Goal: Information Seeking & Learning: Learn about a topic

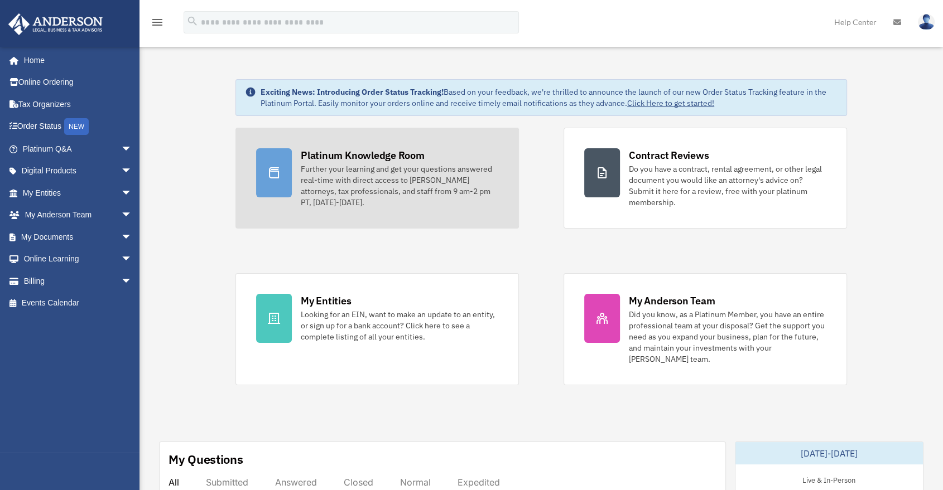
click at [344, 153] on div "Platinum Knowledge Room" at bounding box center [363, 155] width 124 height 14
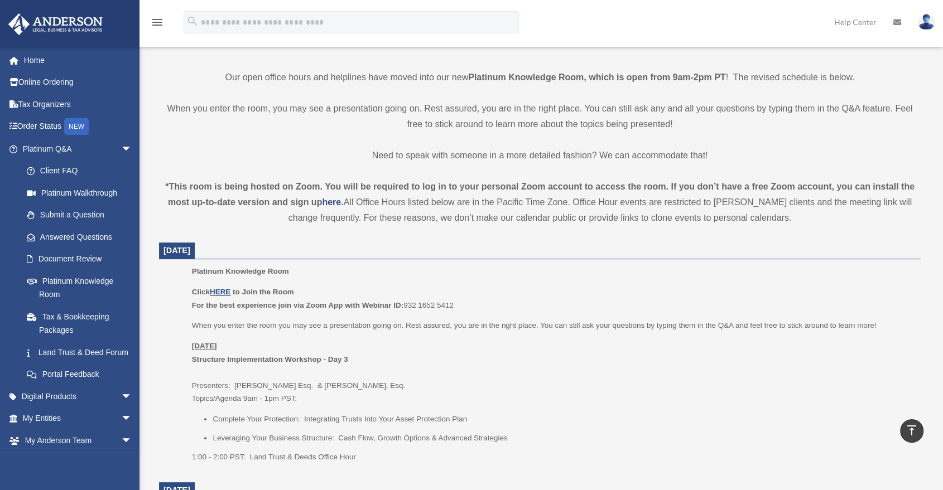
scroll to position [371, 0]
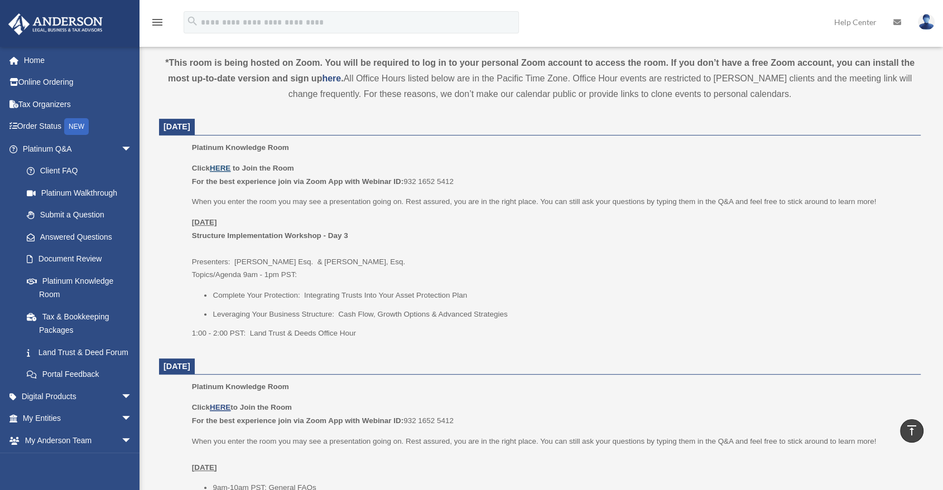
click at [226, 166] on u "HERE" at bounding box center [220, 168] width 21 height 8
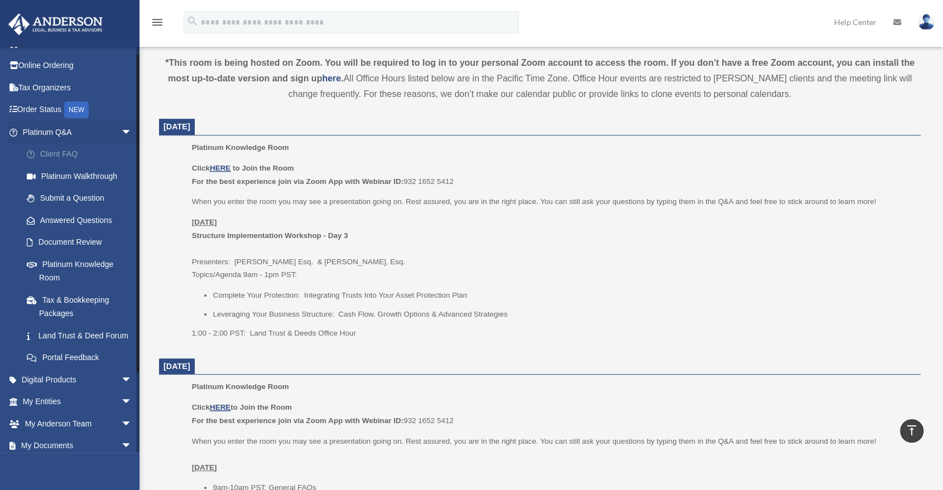
scroll to position [0, 0]
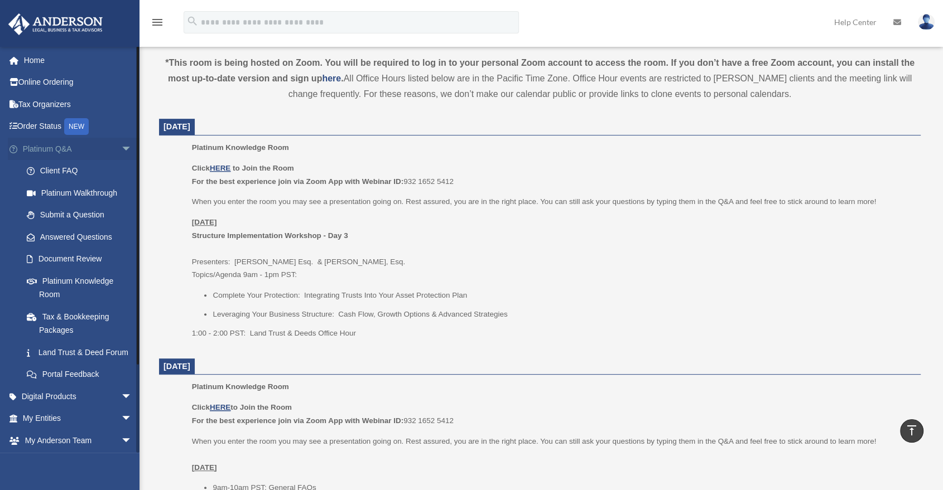
click at [121, 146] on span "arrow_drop_down" at bounding box center [132, 149] width 22 height 23
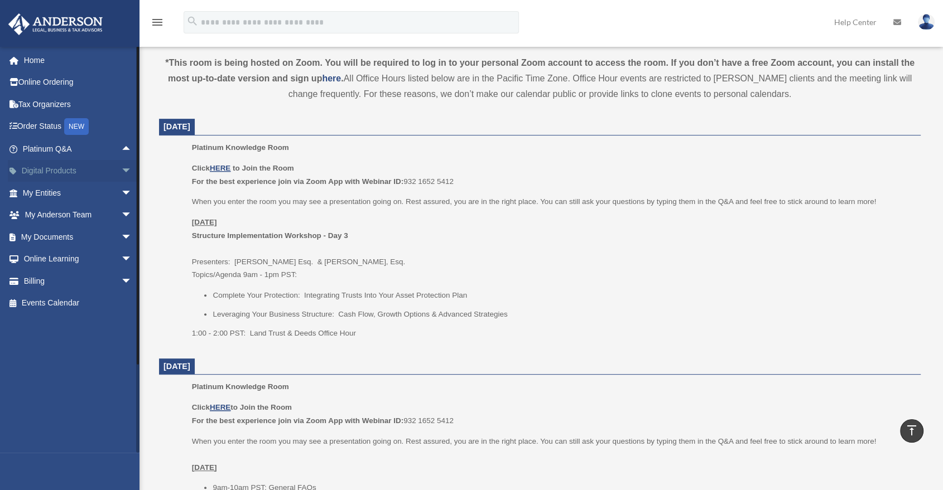
click at [121, 173] on span "arrow_drop_down" at bounding box center [132, 171] width 22 height 23
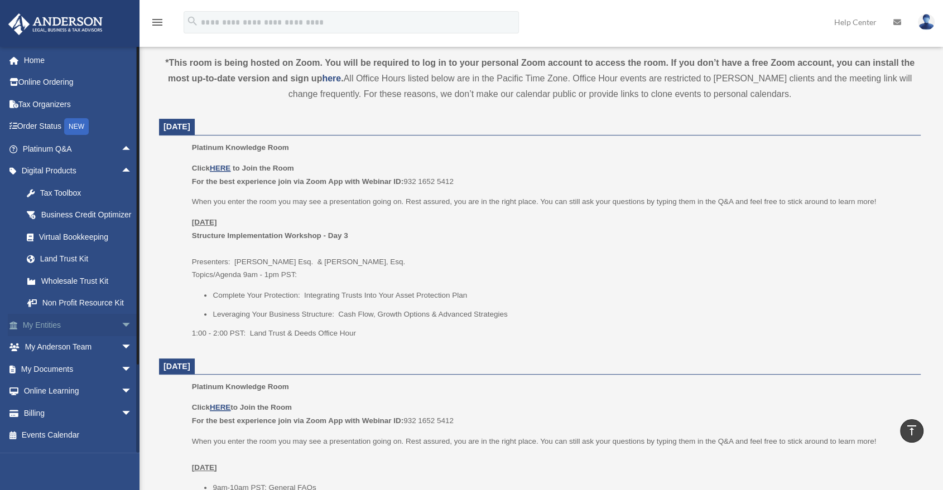
click at [121, 337] on span "arrow_drop_down" at bounding box center [132, 325] width 22 height 23
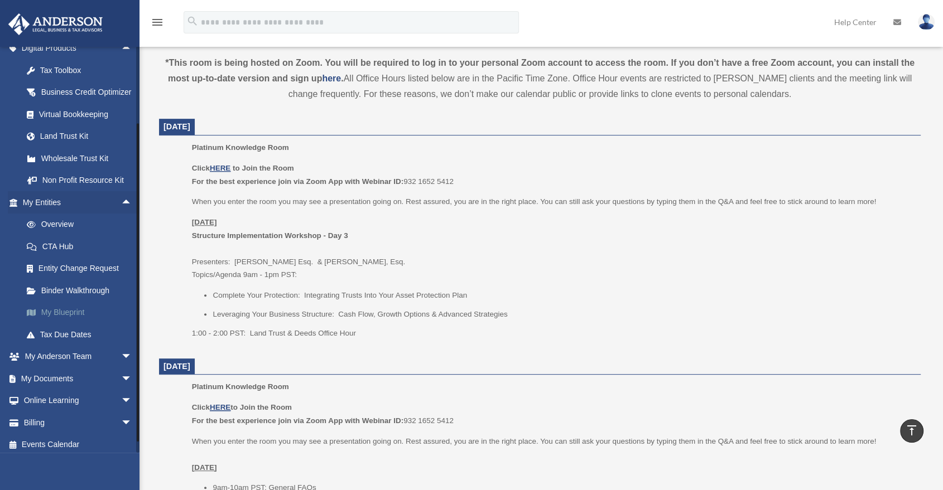
scroll to position [124, 0]
click at [121, 366] on span "arrow_drop_down" at bounding box center [132, 356] width 22 height 23
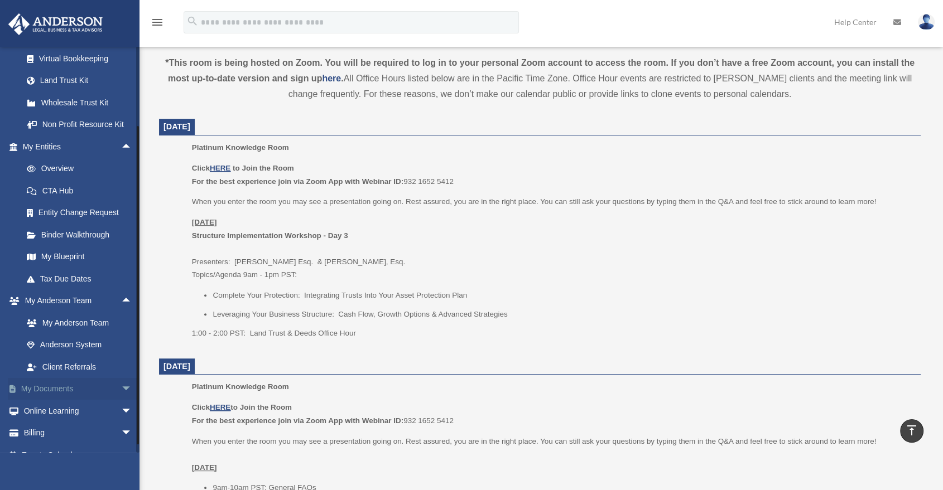
scroll to position [207, 0]
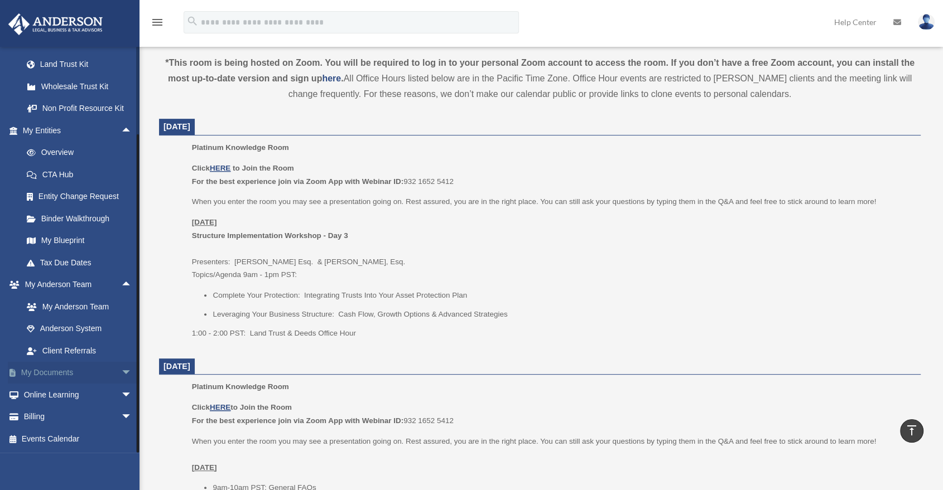
click at [121, 373] on span "arrow_drop_down" at bounding box center [132, 373] width 22 height 23
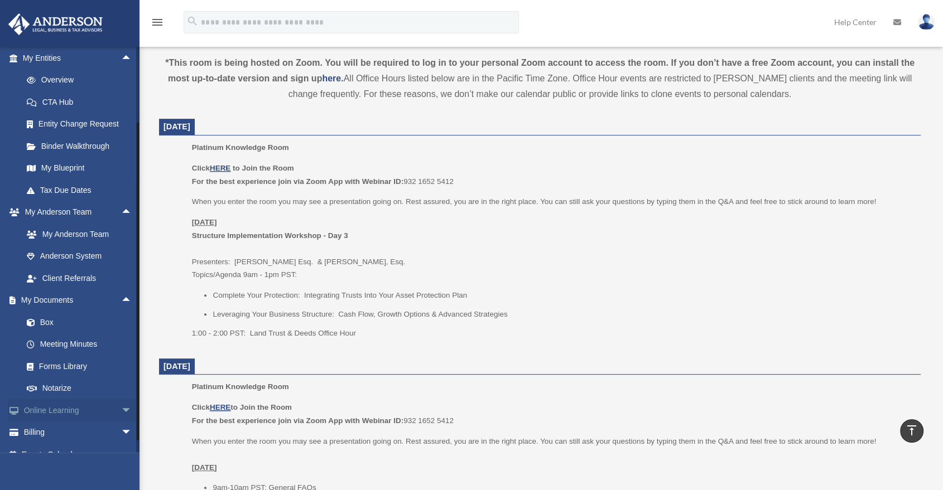
scroll to position [296, 0]
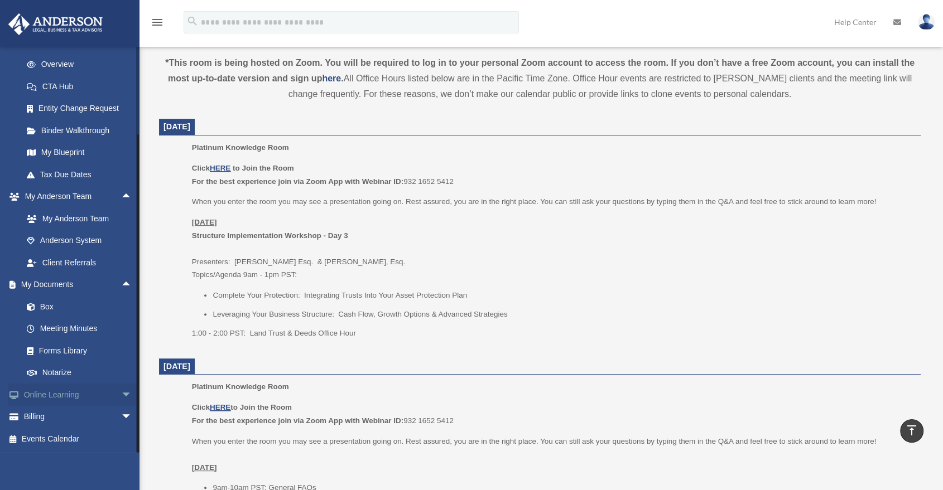
click at [121, 394] on span "arrow_drop_down" at bounding box center [132, 395] width 22 height 23
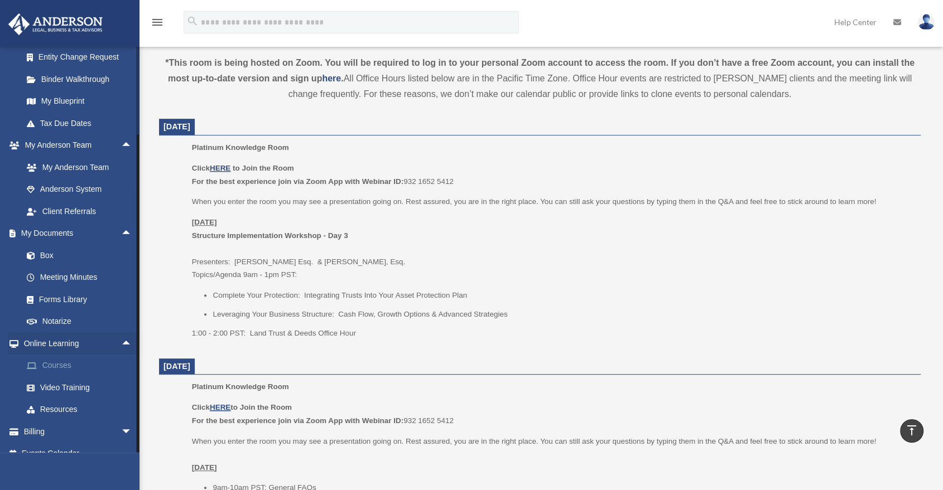
scroll to position [361, 0]
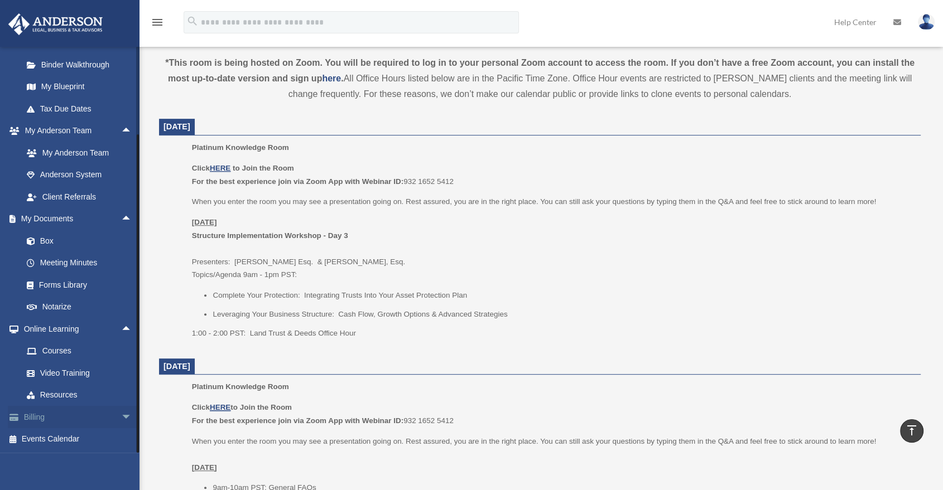
click at [121, 421] on span "arrow_drop_down" at bounding box center [132, 417] width 22 height 23
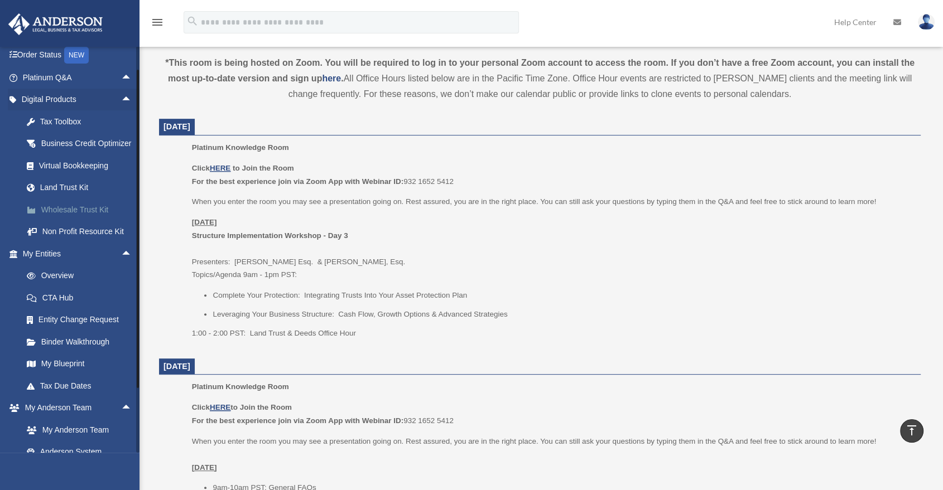
scroll to position [0, 0]
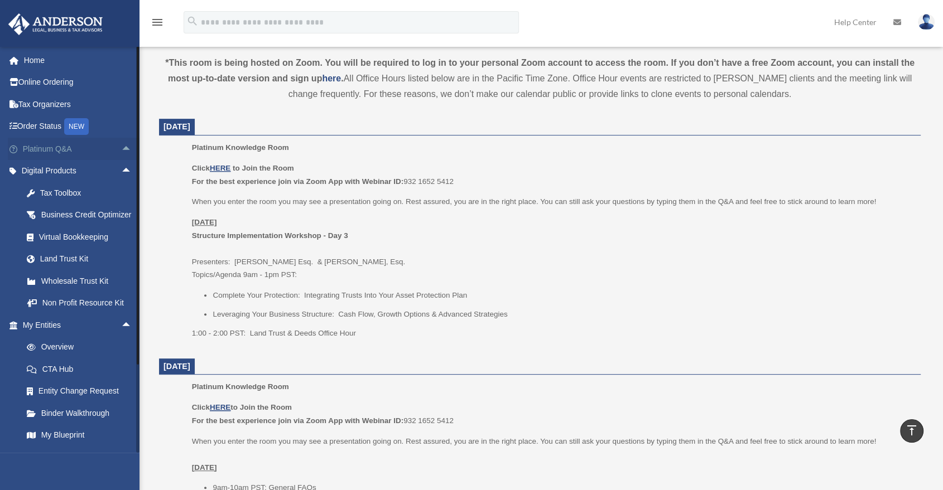
click at [121, 146] on span "arrow_drop_up" at bounding box center [132, 149] width 22 height 23
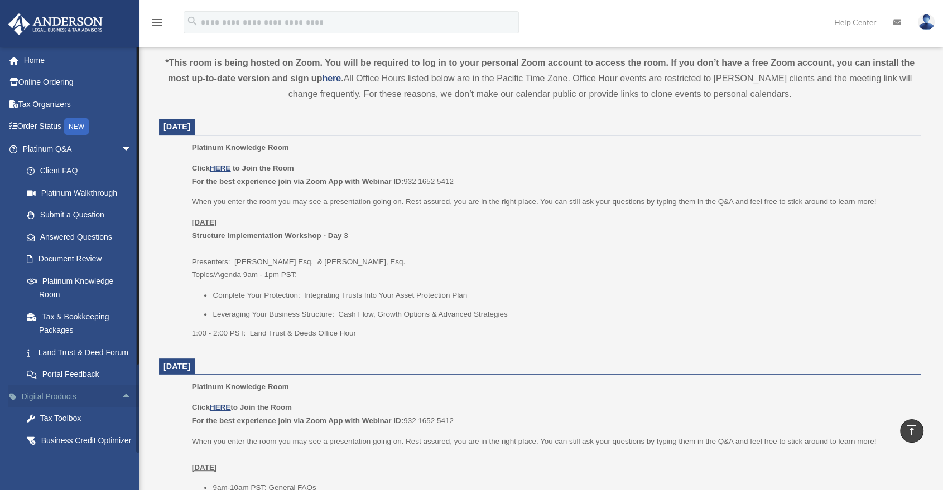
click at [121, 408] on span "arrow_drop_up" at bounding box center [132, 396] width 22 height 23
click at [121, 408] on span "arrow_drop_down" at bounding box center [132, 396] width 22 height 23
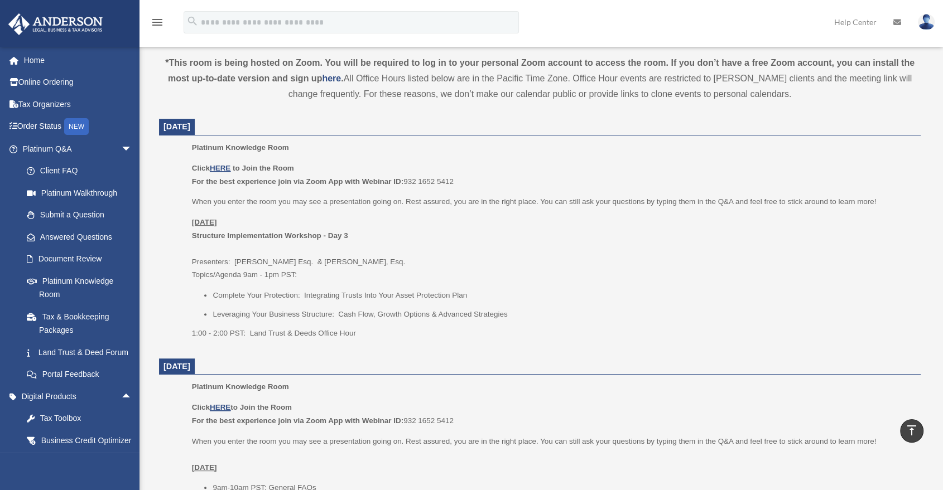
click at [326, 277] on p "Monday, September 29 Structure Implementation Workshop - Day 3 Presenters: Sava…" at bounding box center [552, 249] width 721 height 66
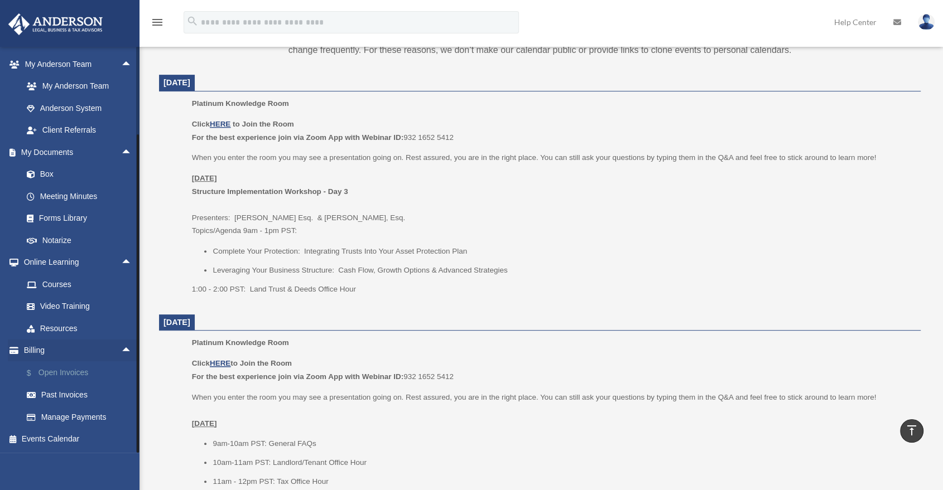
scroll to position [433, 0]
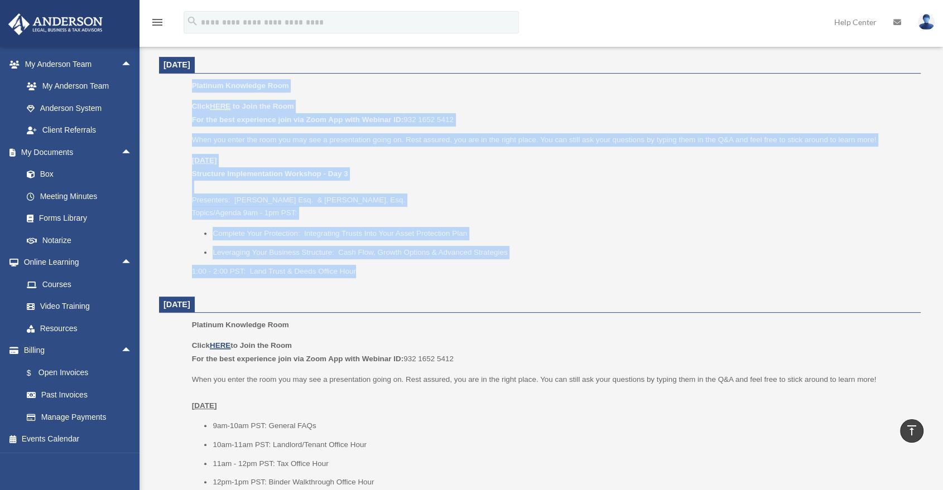
drag, startPoint x: 366, startPoint y: 277, endPoint x: 192, endPoint y: 85, distance: 258.2
click at [192, 85] on div "Platinum Knowledge Room Click HERE to Join the Room For the best experience joi…" at bounding box center [552, 182] width 721 height 206
click at [192, 85] on span "Platinum Knowledge Room" at bounding box center [240, 85] width 97 height 8
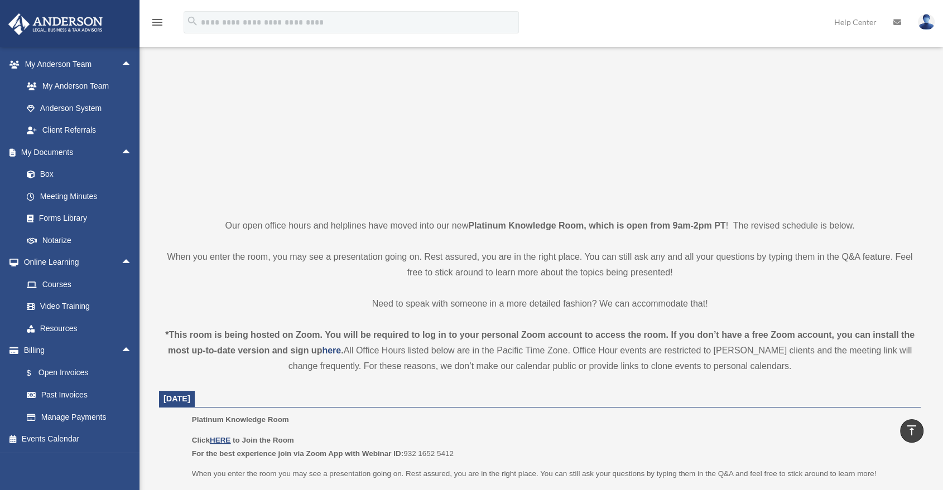
scroll to position [0, 0]
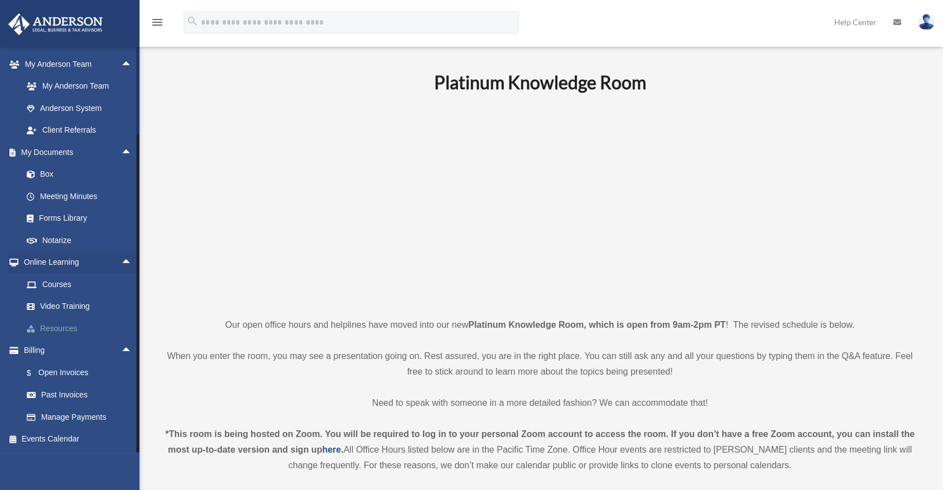
click at [64, 323] on link "Resources" at bounding box center [82, 328] width 133 height 22
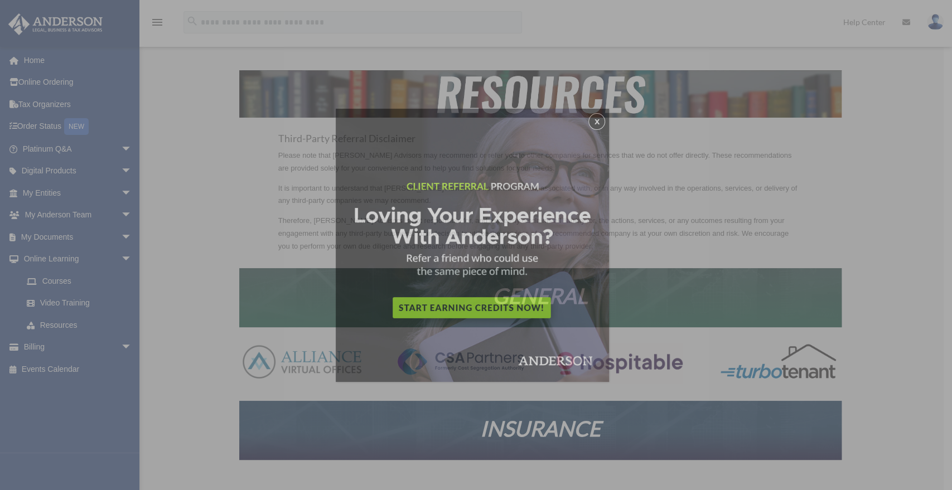
click at [628, 191] on div "x" at bounding box center [476, 245] width 952 height 490
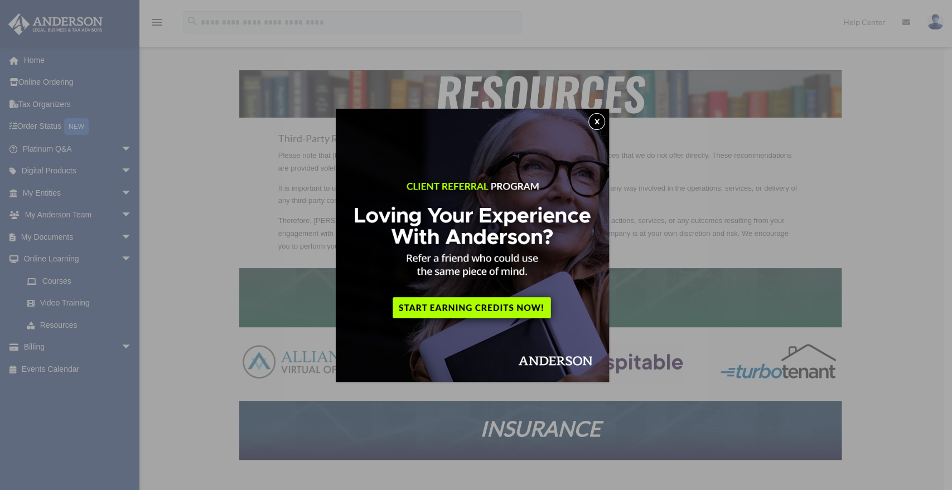
click at [601, 124] on button "x" at bounding box center [596, 121] width 17 height 17
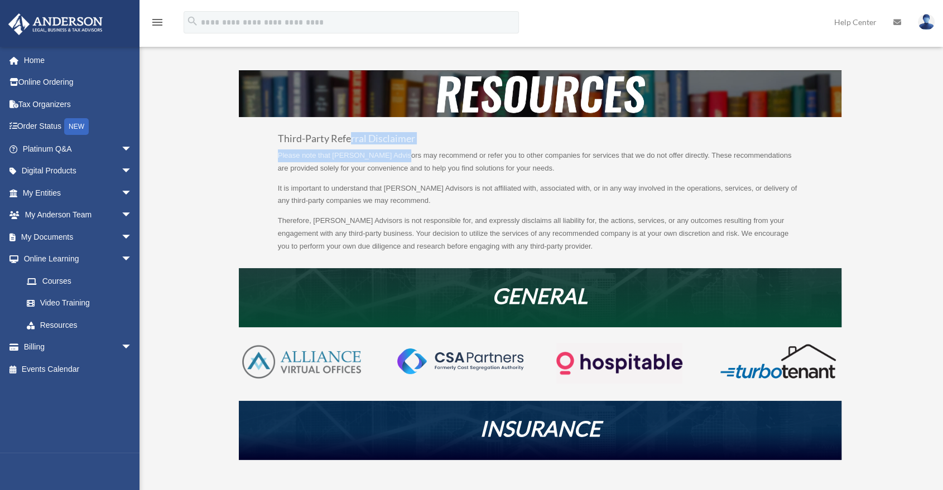
drag, startPoint x: 349, startPoint y: 141, endPoint x: 432, endPoint y: 167, distance: 86.6
click at [431, 167] on div "Third-Party Referral Disclaimer Please note that Anderson Advisors may recommen…" at bounding box center [540, 193] width 524 height 119
click at [432, 168] on p "Please note that Anderson Advisors may recommend or refer you to other companie…" at bounding box center [540, 165] width 524 height 33
click at [60, 284] on link "Courses" at bounding box center [82, 281] width 133 height 22
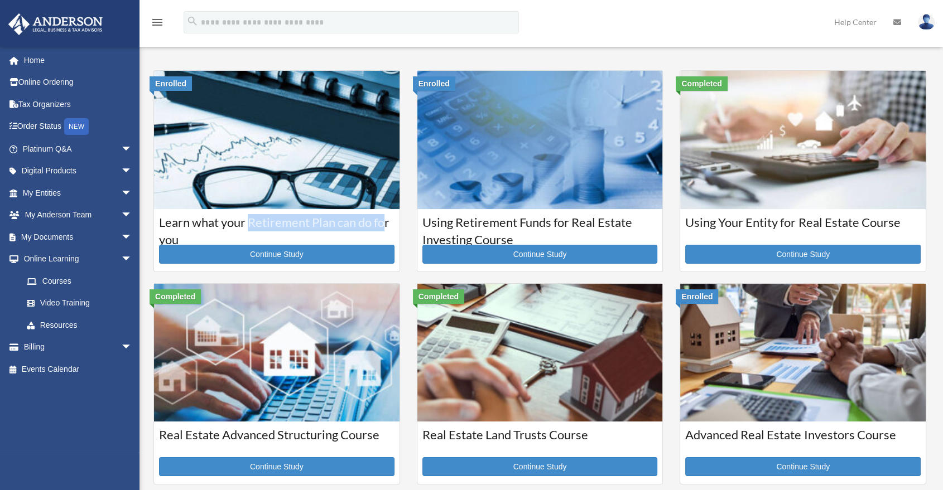
drag, startPoint x: 346, startPoint y: 222, endPoint x: 385, endPoint y: 222, distance: 39.6
click at [385, 222] on h3 "Learn what your Retirement Plan can do for you" at bounding box center [276, 228] width 235 height 28
click at [121, 236] on span "arrow_drop_down" at bounding box center [132, 237] width 22 height 23
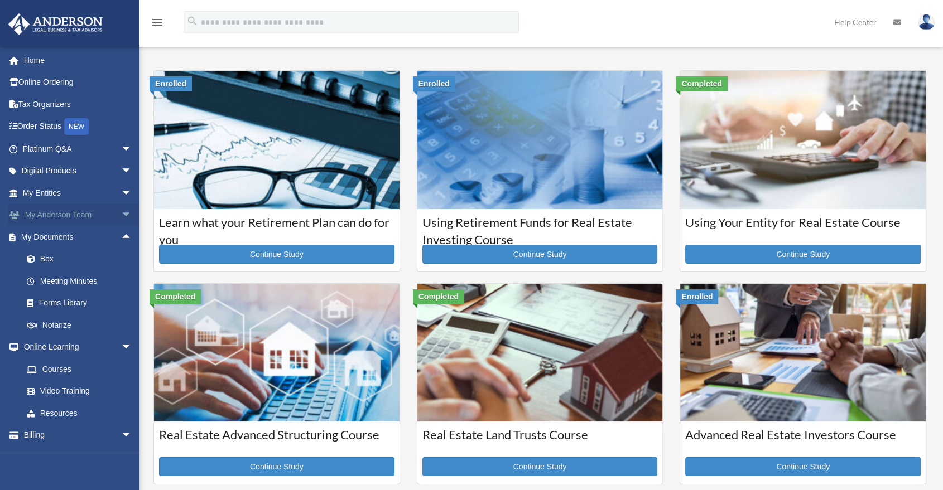
click at [121, 215] on span "arrow_drop_down" at bounding box center [132, 215] width 22 height 23
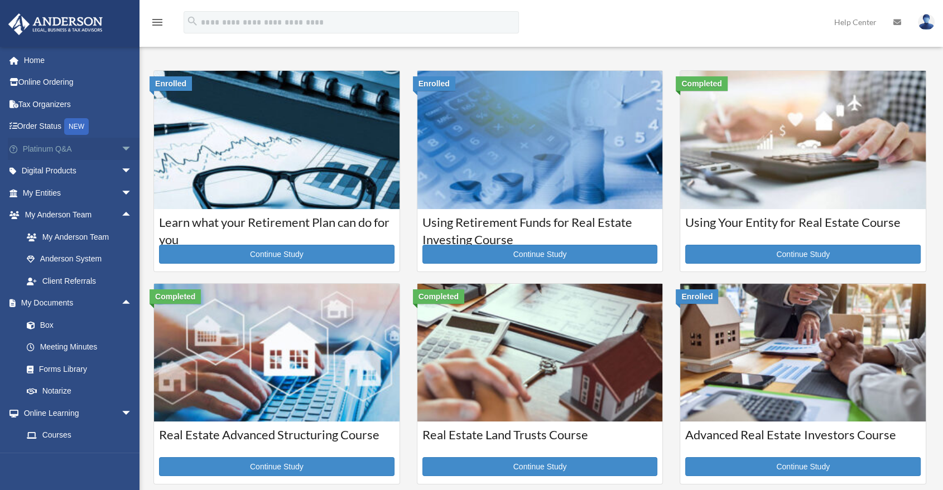
click at [121, 150] on span "arrow_drop_down" at bounding box center [132, 149] width 22 height 23
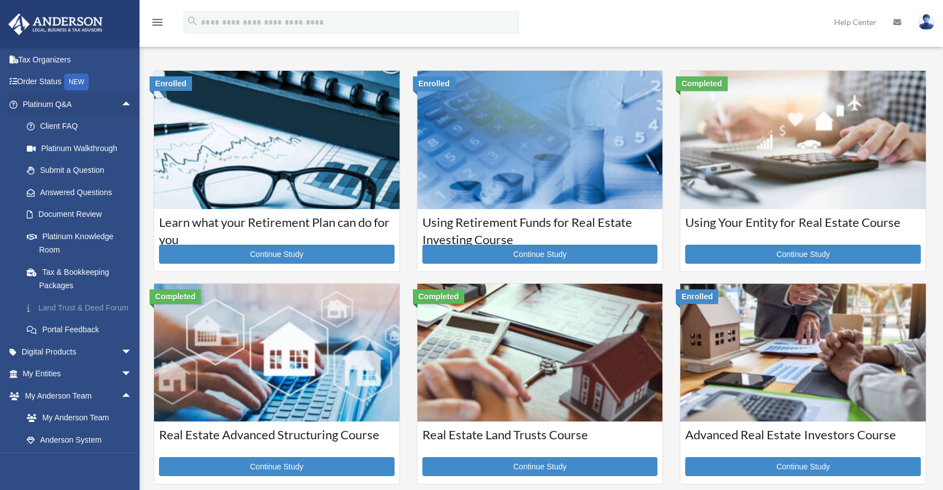
scroll to position [62, 0]
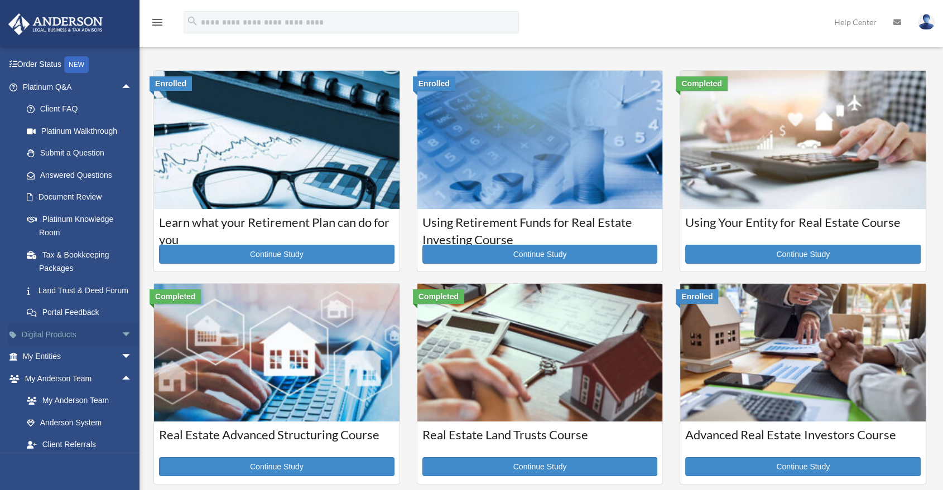
click at [121, 346] on span "arrow_drop_down" at bounding box center [132, 334] width 22 height 23
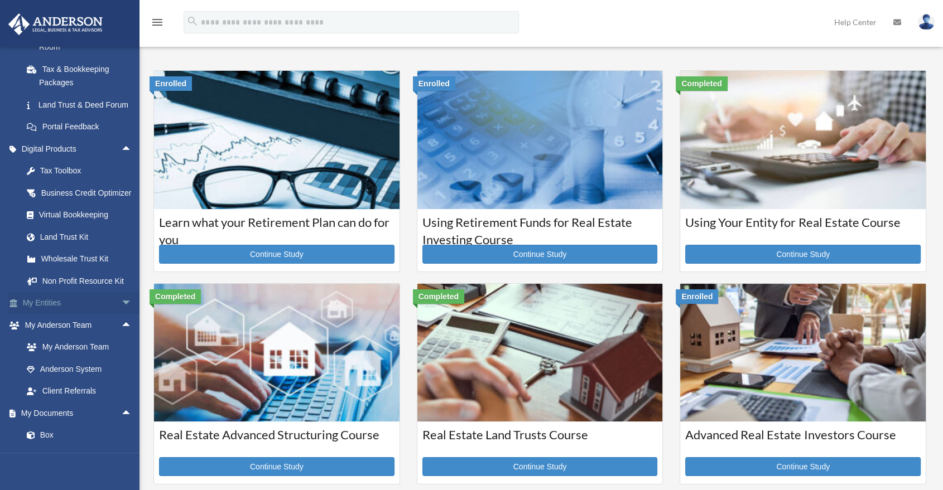
click at [121, 315] on span "arrow_drop_down" at bounding box center [132, 303] width 22 height 23
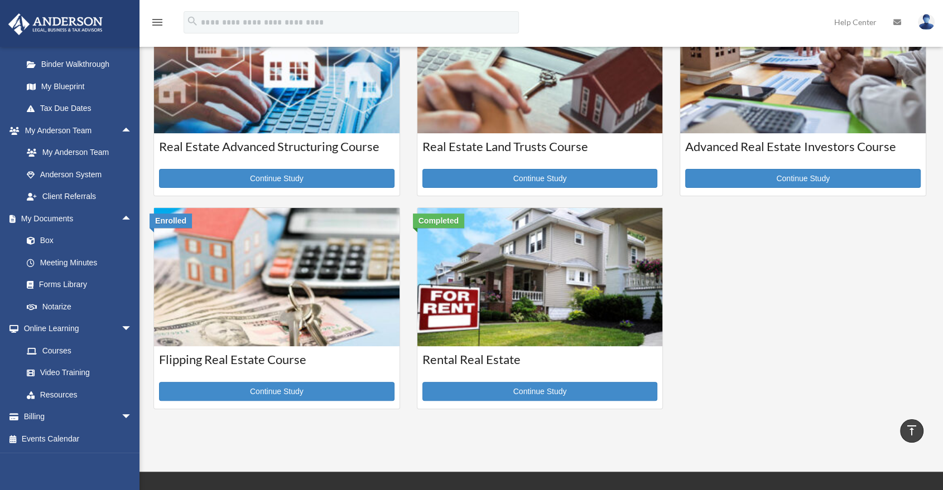
scroll to position [310, 0]
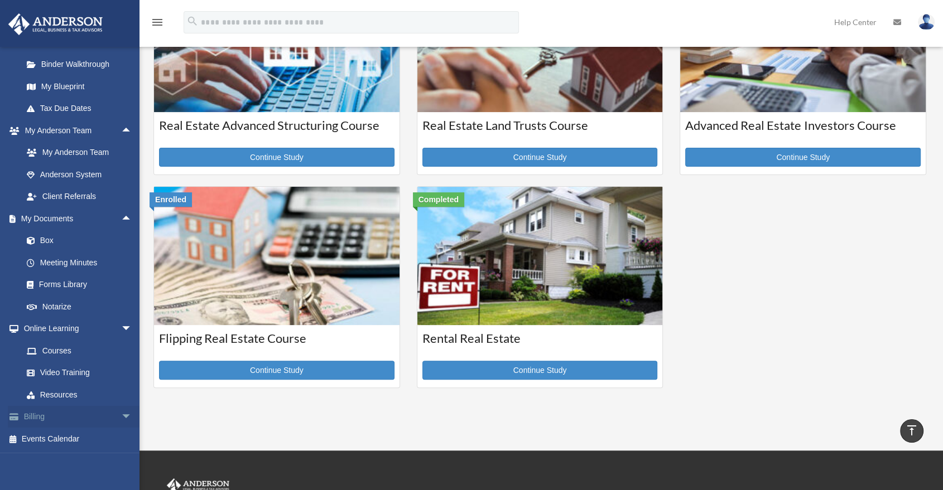
click at [121, 417] on span "arrow_drop_down" at bounding box center [132, 417] width 22 height 23
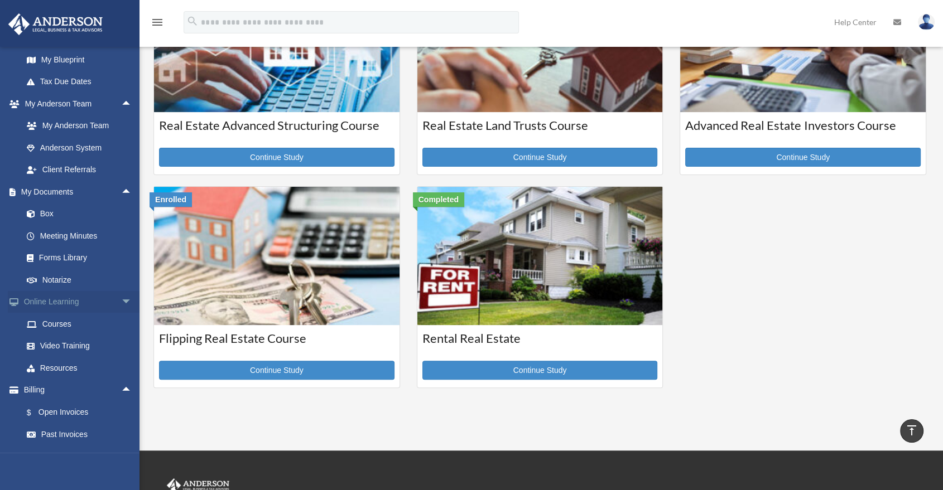
click at [121, 314] on span "arrow_drop_down" at bounding box center [132, 302] width 22 height 23
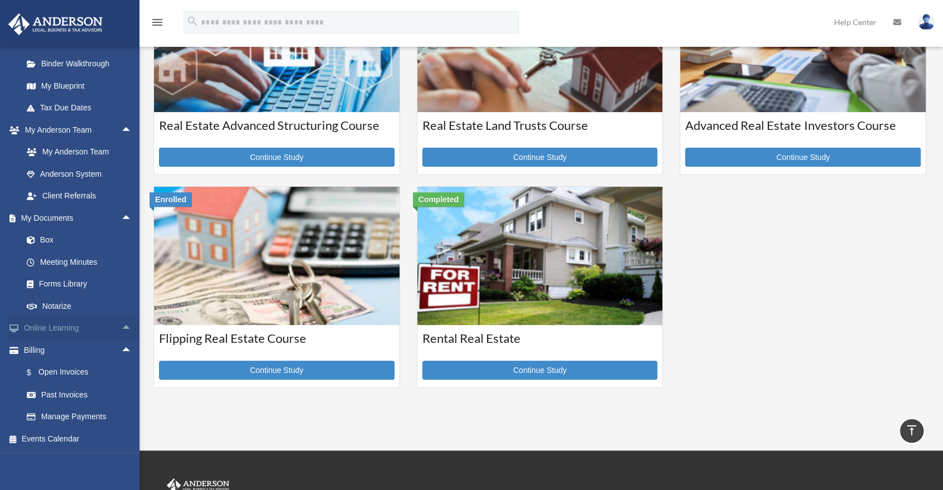
click at [121, 327] on span "arrow_drop_up" at bounding box center [132, 328] width 22 height 23
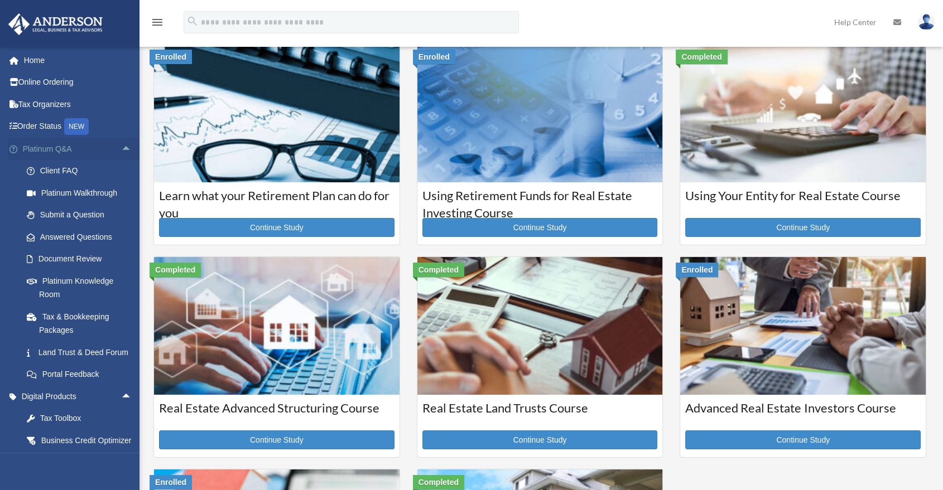
scroll to position [0, 0]
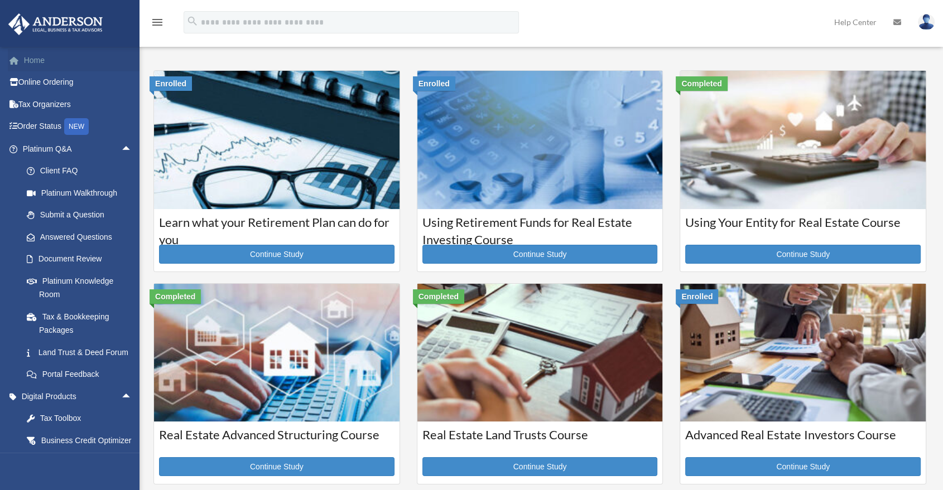
click at [35, 64] on link "Home" at bounding box center [78, 60] width 141 height 22
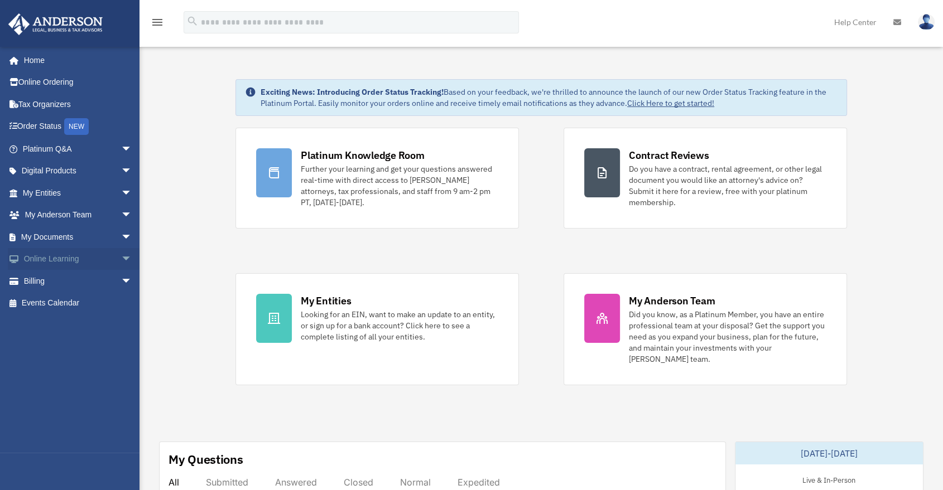
click at [121, 259] on span "arrow_drop_down" at bounding box center [132, 259] width 22 height 23
click at [121, 238] on span "arrow_drop_down" at bounding box center [132, 237] width 22 height 23
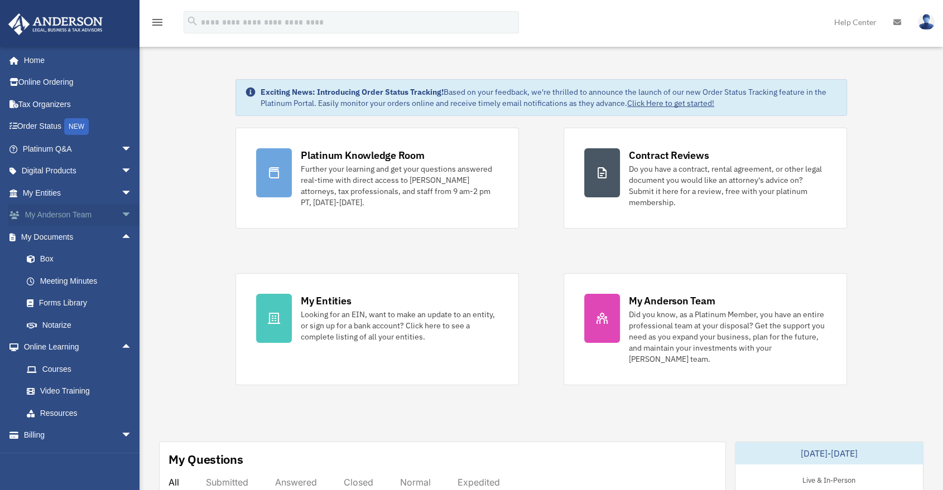
click at [121, 218] on span "arrow_drop_down" at bounding box center [132, 215] width 22 height 23
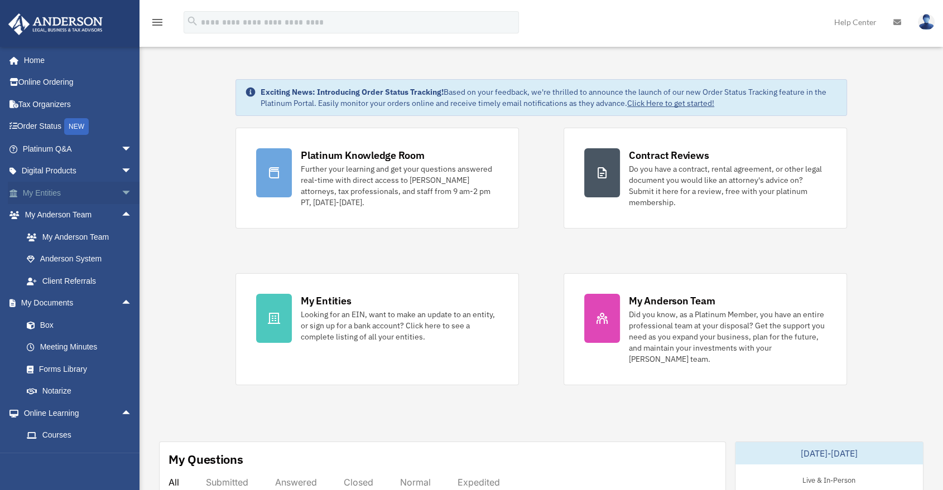
click at [121, 194] on span "arrow_drop_down" at bounding box center [132, 193] width 22 height 23
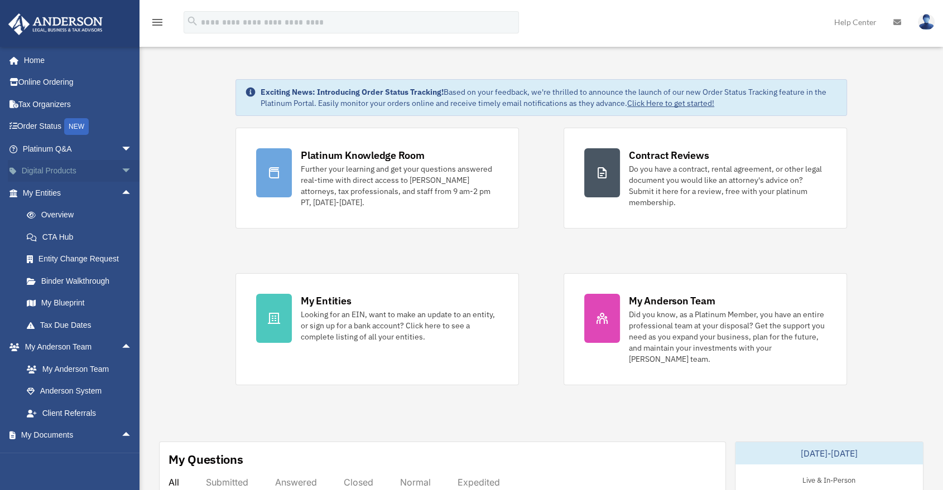
click at [121, 171] on span "arrow_drop_down" at bounding box center [132, 171] width 22 height 23
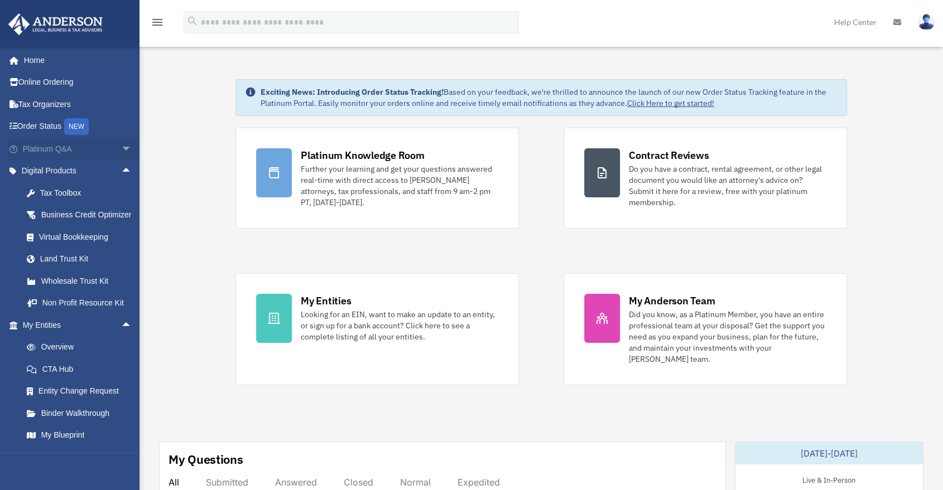
click at [121, 148] on span "arrow_drop_down" at bounding box center [132, 149] width 22 height 23
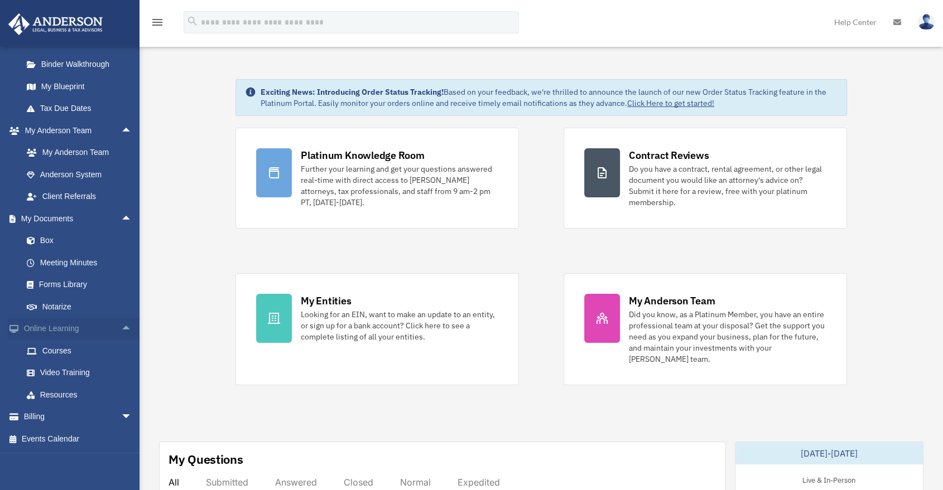
scroll to position [601, 0]
